Goal: Navigation & Orientation: Find specific page/section

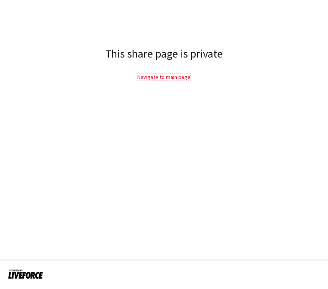
click at [162, 80] on link "Navigate to main page" at bounding box center [164, 77] width 53 height 7
